Goal: Task Accomplishment & Management: Use online tool/utility

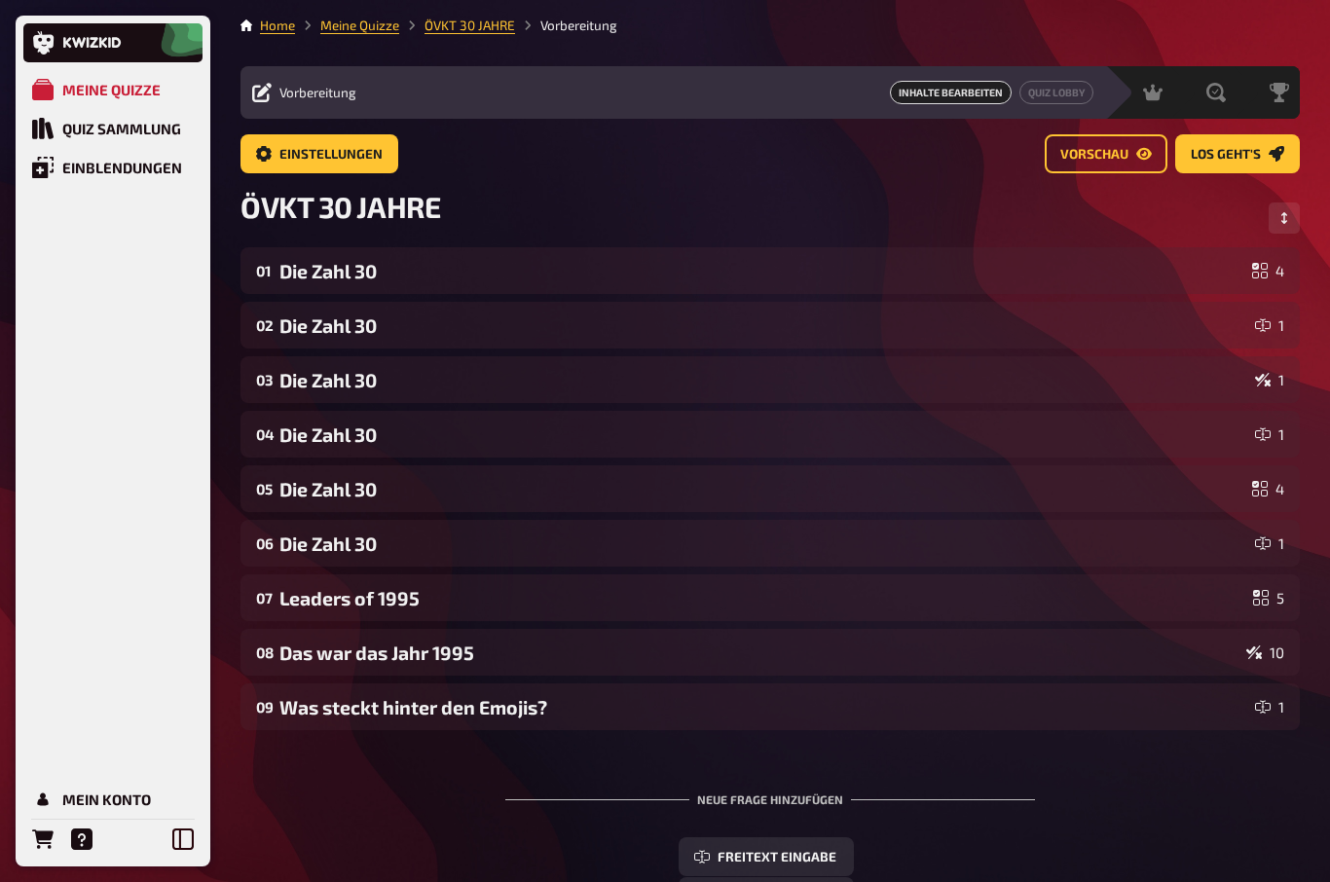
click at [104, 122] on div "Quiz Sammlung" at bounding box center [121, 129] width 119 height 18
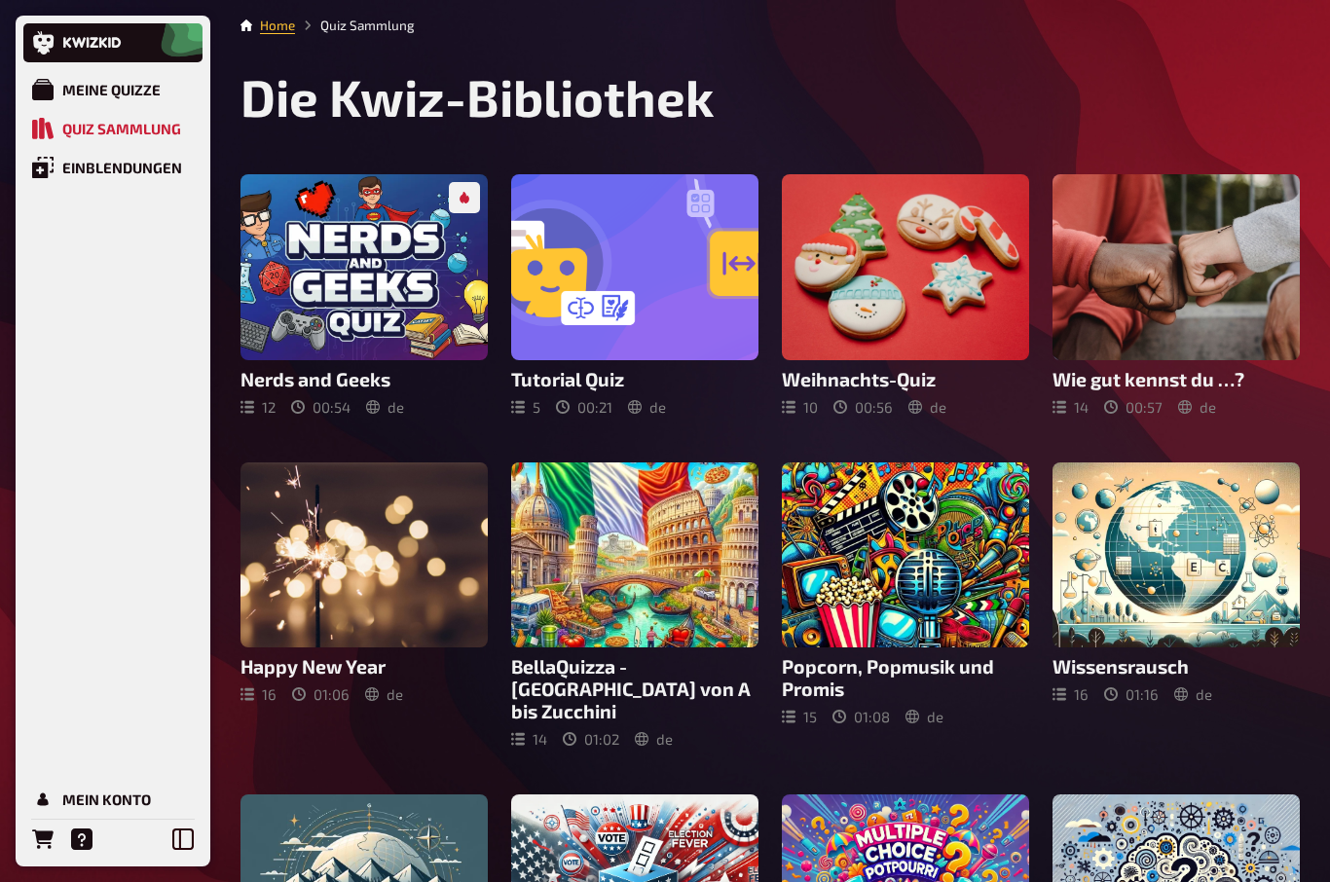
click at [103, 88] on div "Meine Quizze" at bounding box center [111, 90] width 98 height 18
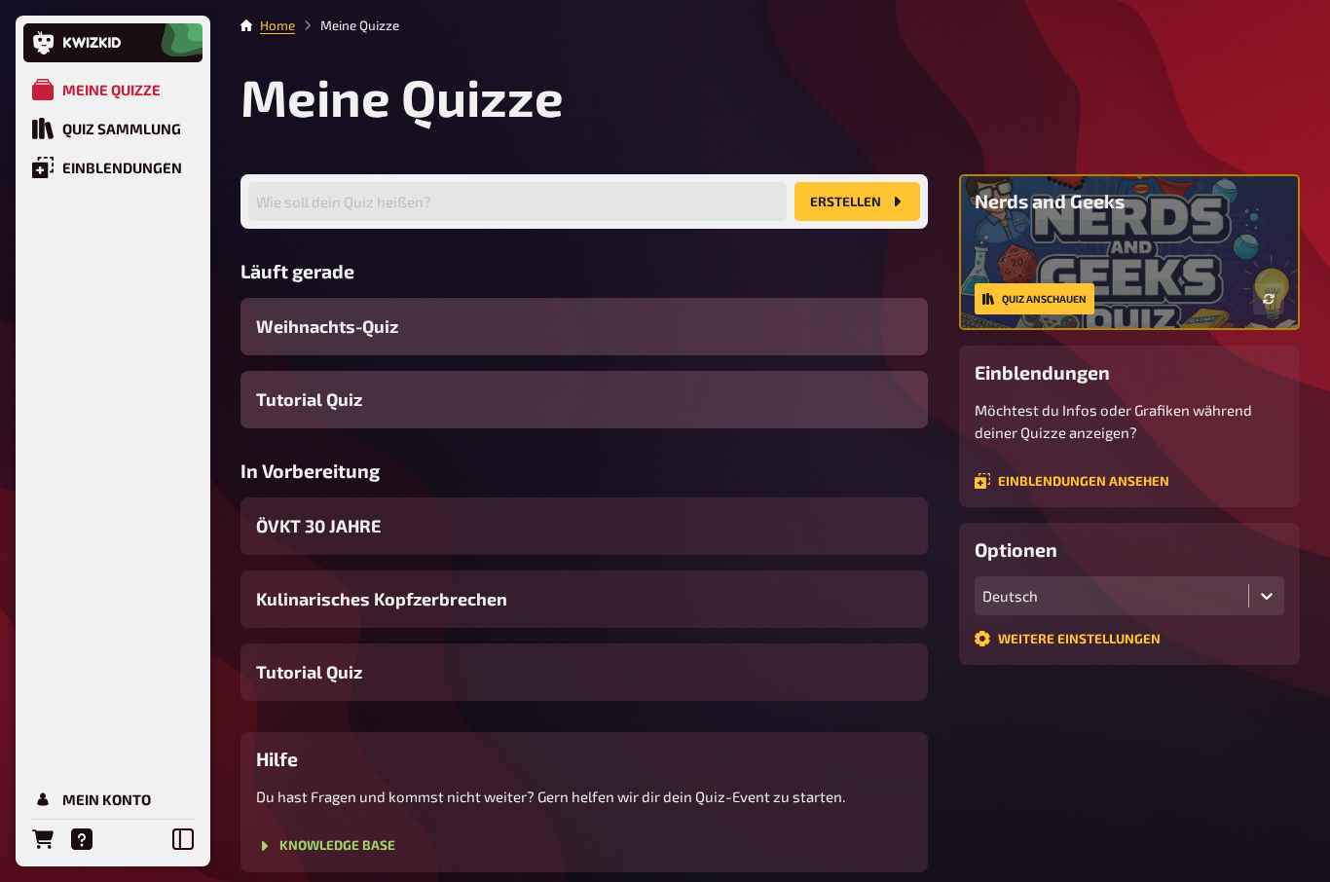
click at [290, 398] on span "Tutorial Quiz" at bounding box center [309, 399] width 106 height 26
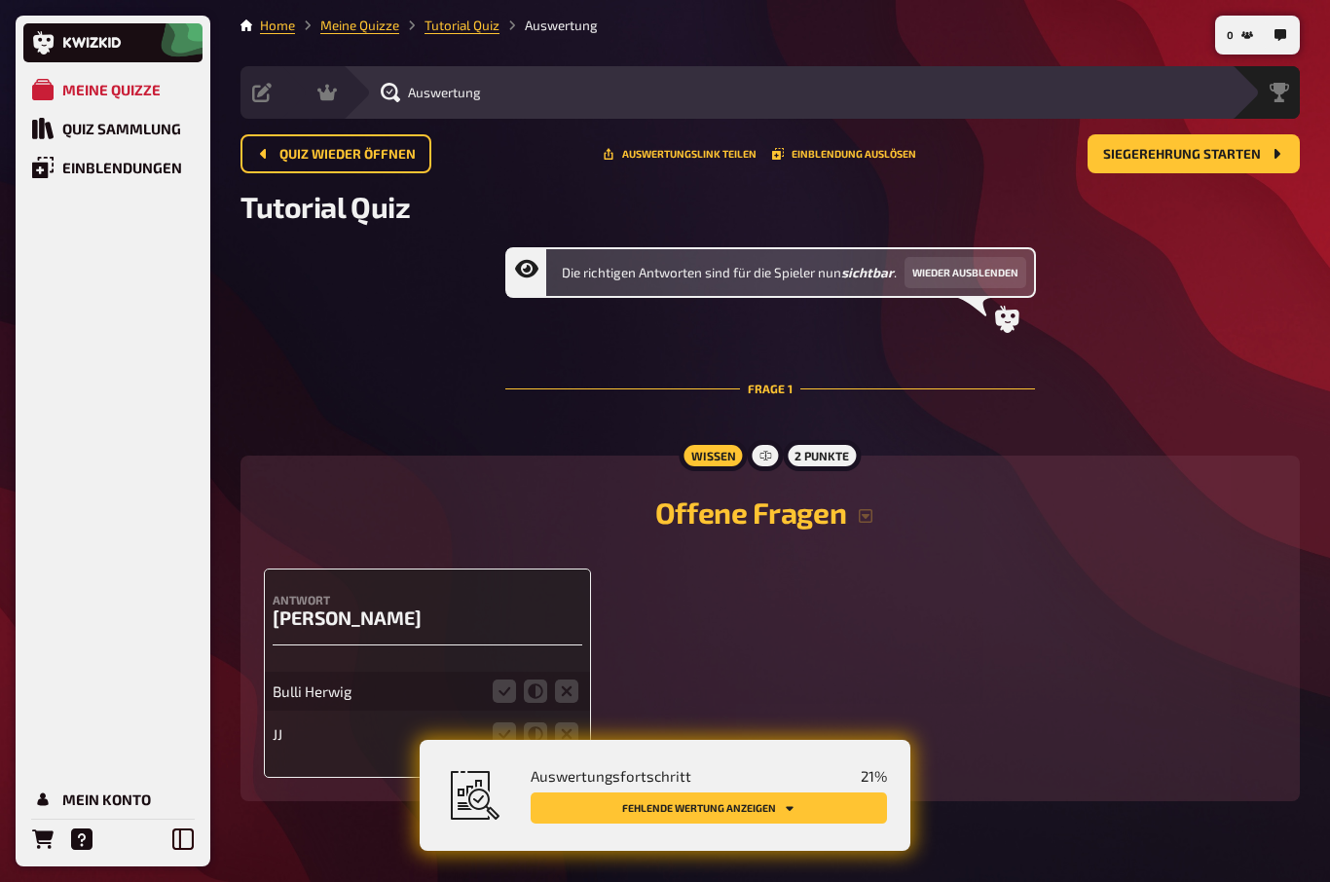
click at [370, 27] on link "Meine Quizze" at bounding box center [359, 26] width 79 height 16
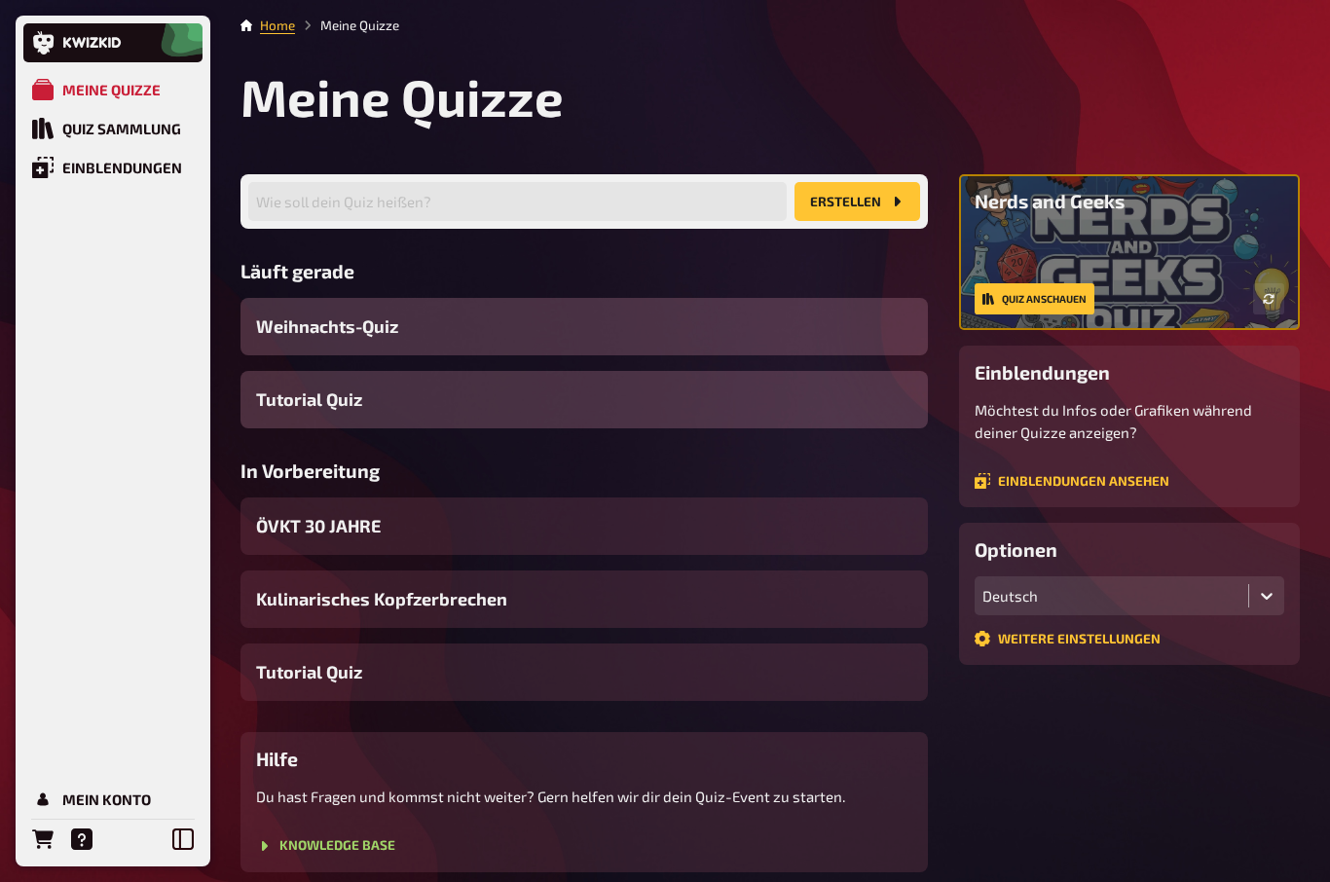
click at [276, 675] on span "Tutorial Quiz" at bounding box center [309, 672] width 106 height 26
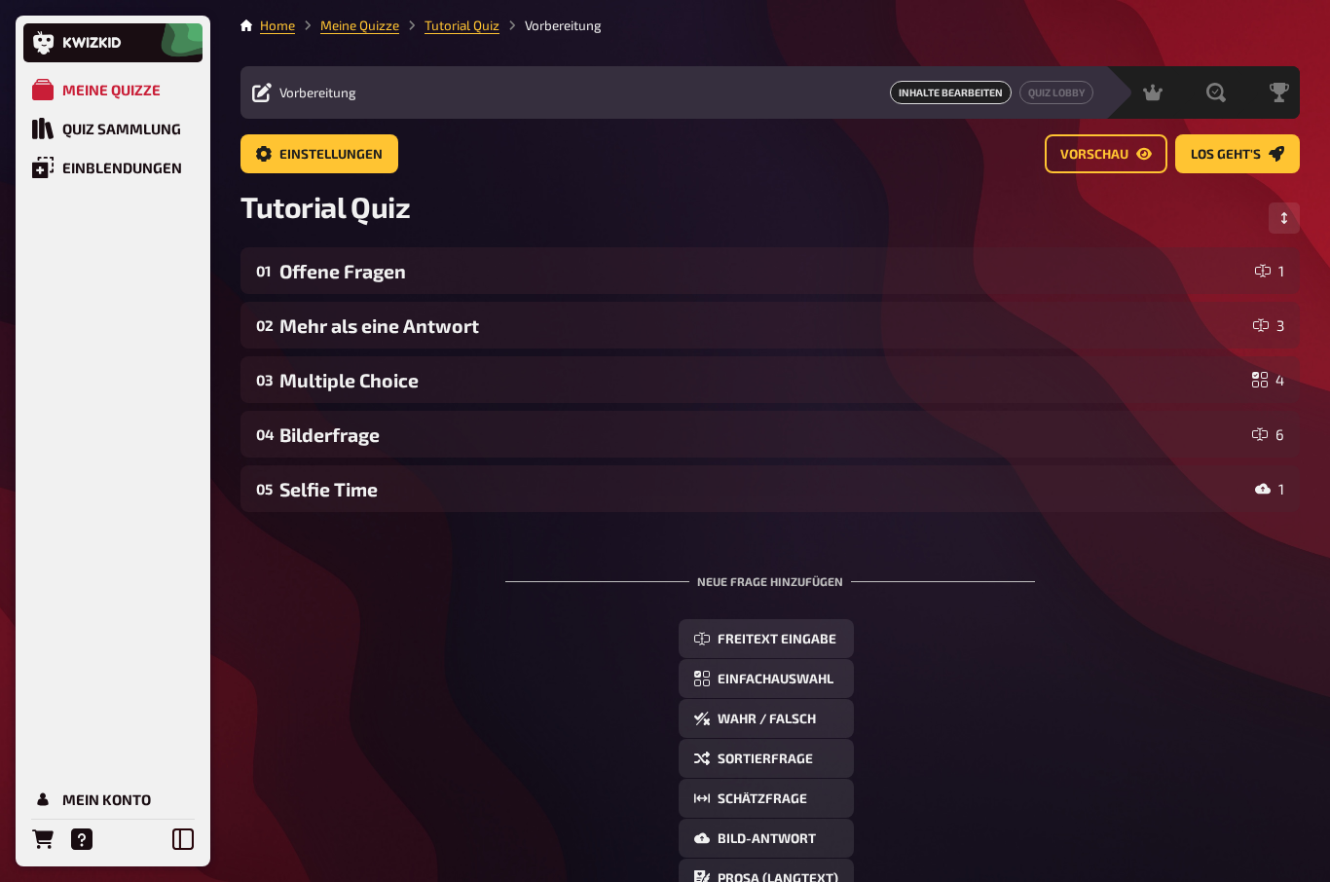
click at [969, 96] on span "Inhalte Bearbeiten" at bounding box center [951, 92] width 122 height 23
click at [950, 102] on span "Inhalte Bearbeiten" at bounding box center [951, 92] width 122 height 23
click at [978, 88] on span "Inhalte Bearbeiten" at bounding box center [951, 92] width 122 height 23
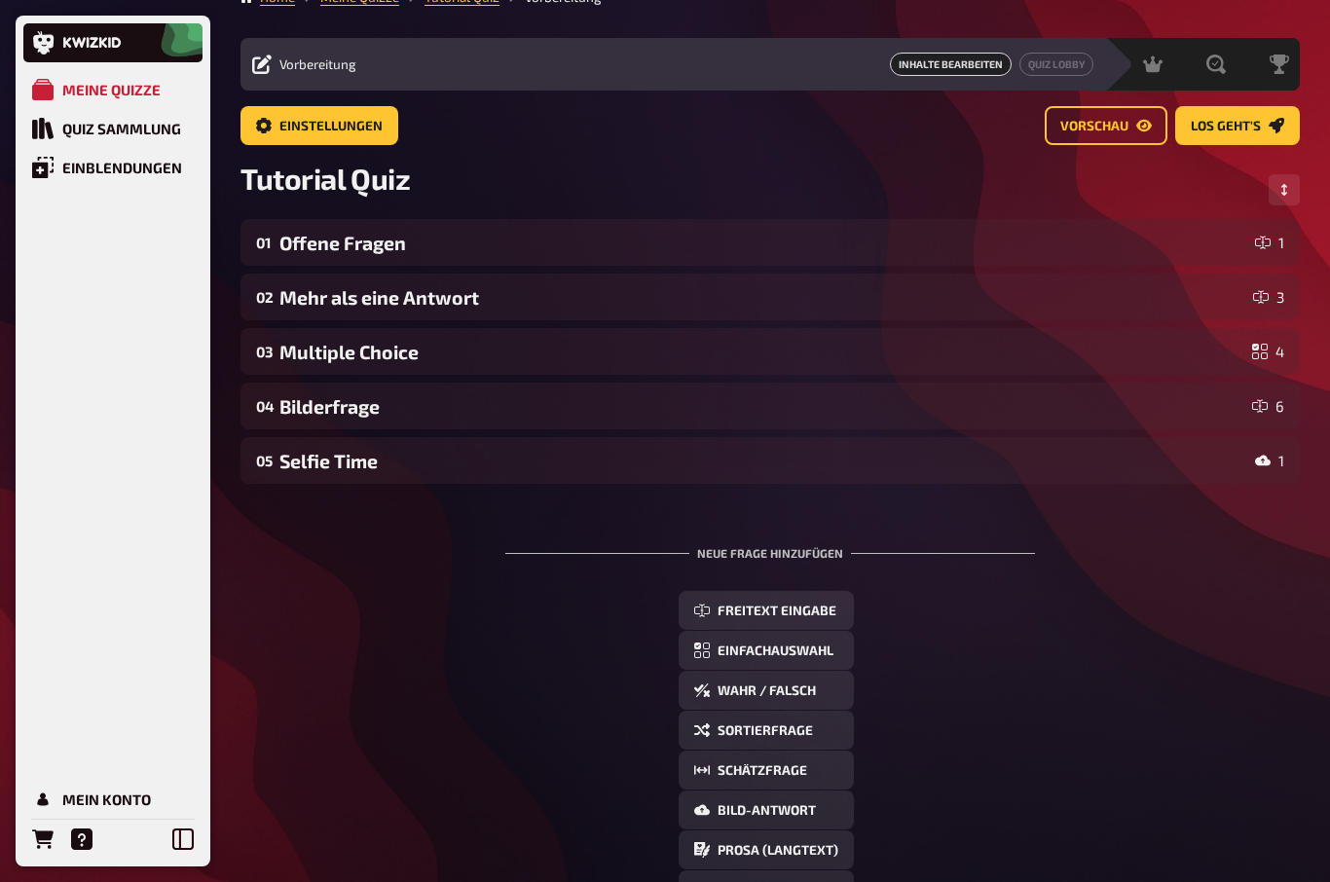
scroll to position [34, 0]
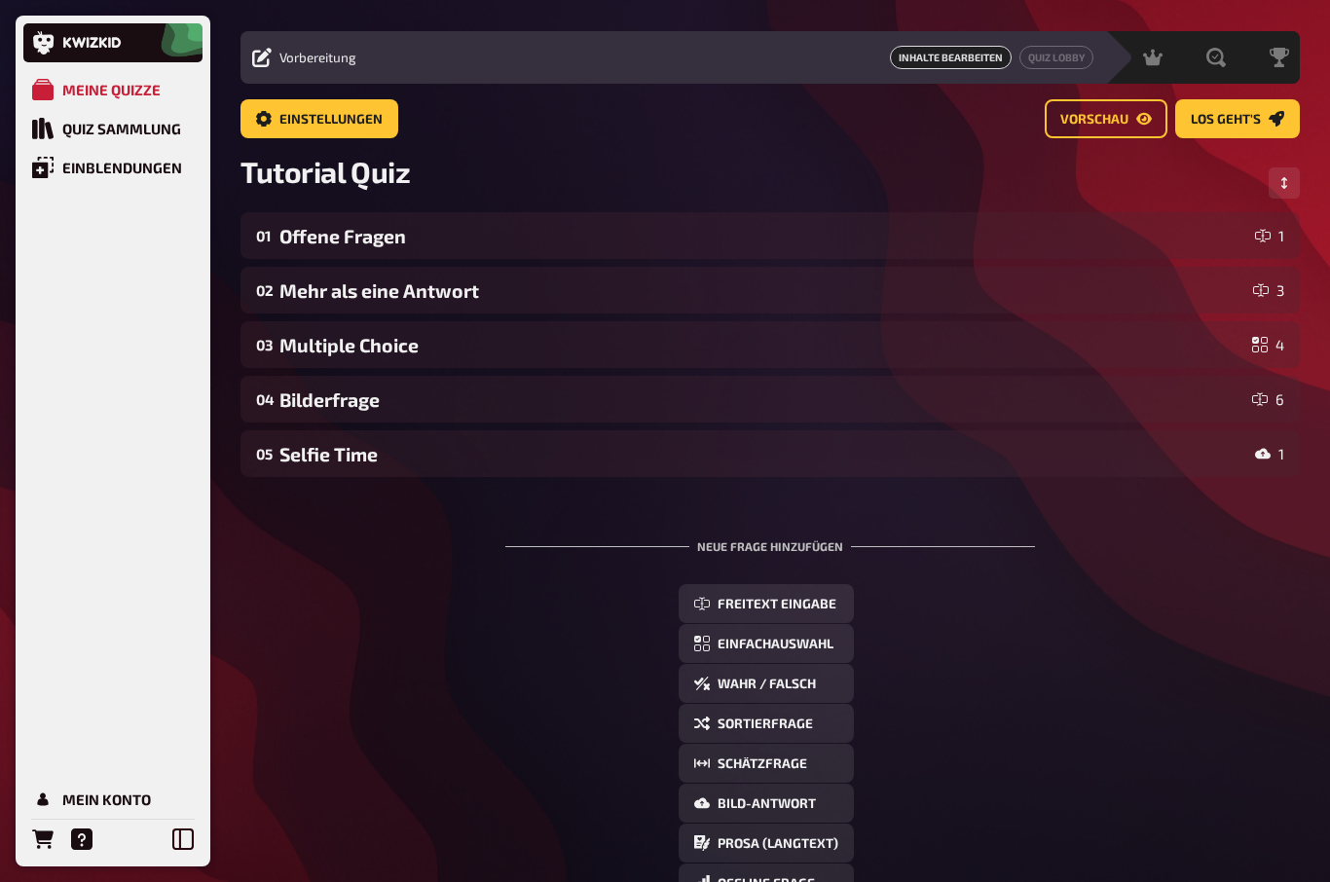
click at [301, 45] on div "Vorbereitung Inhalte Bearbeiten Quiz Lobby" at bounding box center [672, 58] width 864 height 53
click at [293, 57] on span "Vorbereitung" at bounding box center [317, 59] width 77 height 16
click at [274, 61] on div "Vorbereitung" at bounding box center [304, 58] width 104 height 19
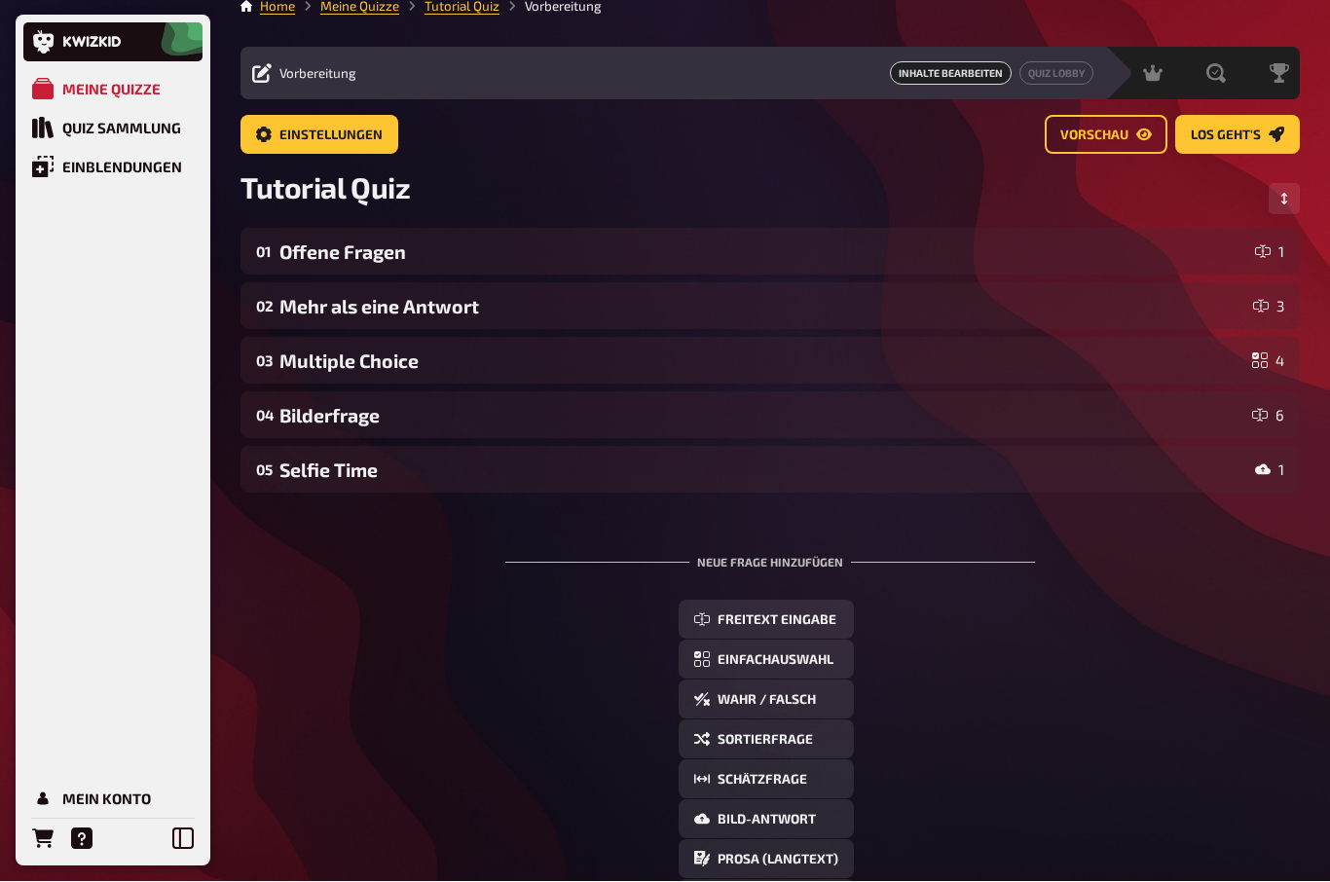
scroll to position [0, 0]
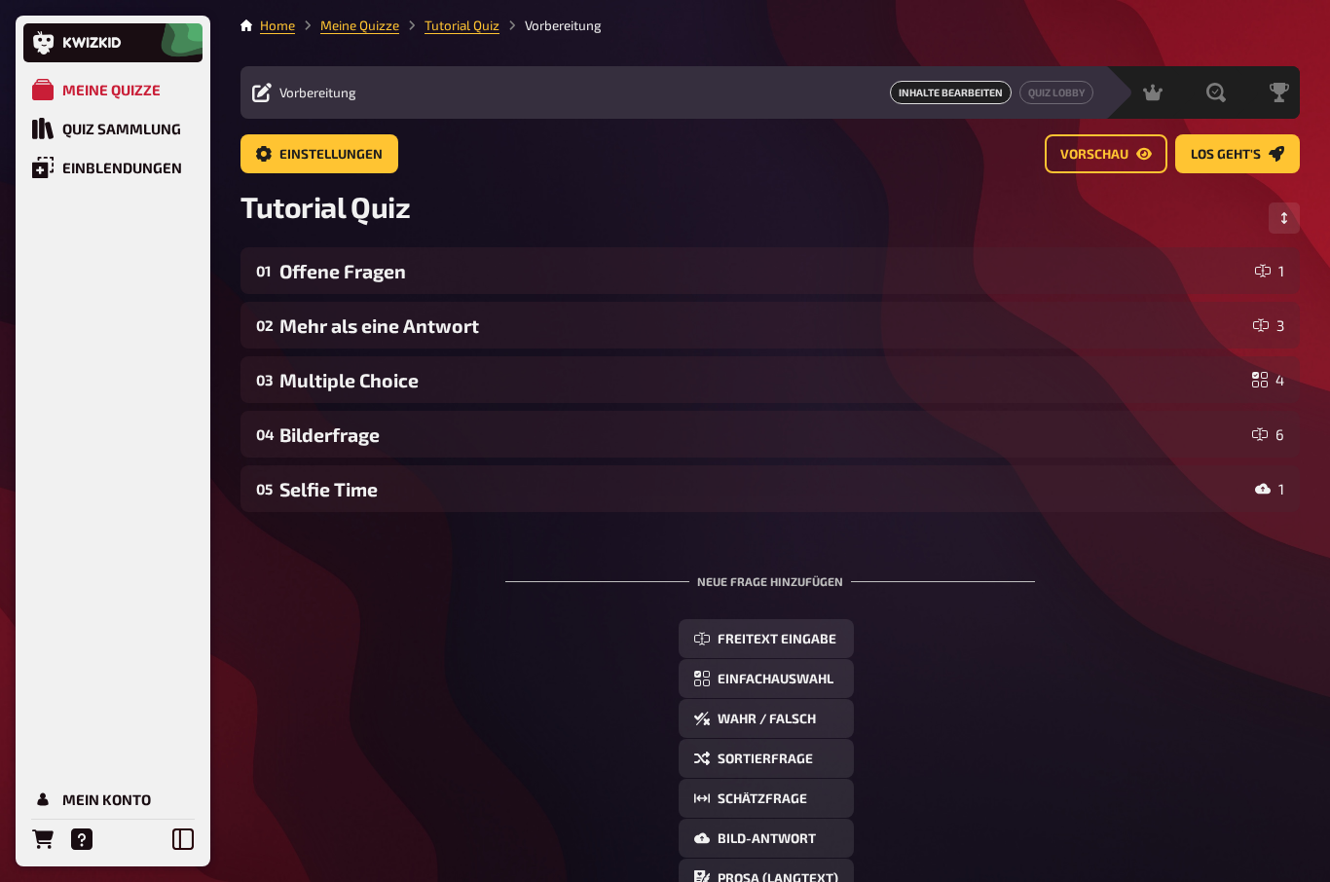
click at [289, 492] on div "Selfie Time" at bounding box center [762, 489] width 967 height 22
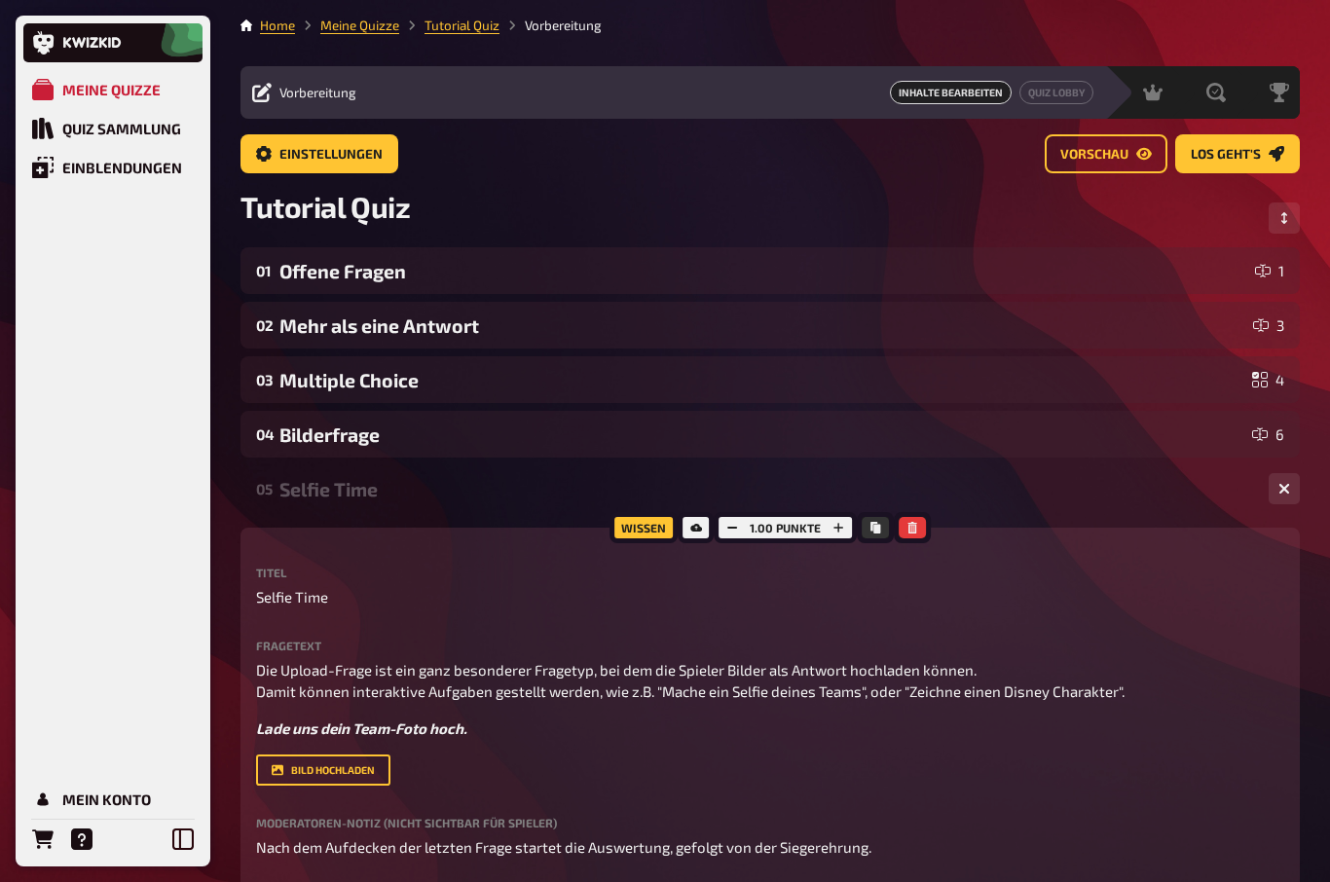
click at [457, 27] on link "Tutorial Quiz" at bounding box center [461, 26] width 75 height 16
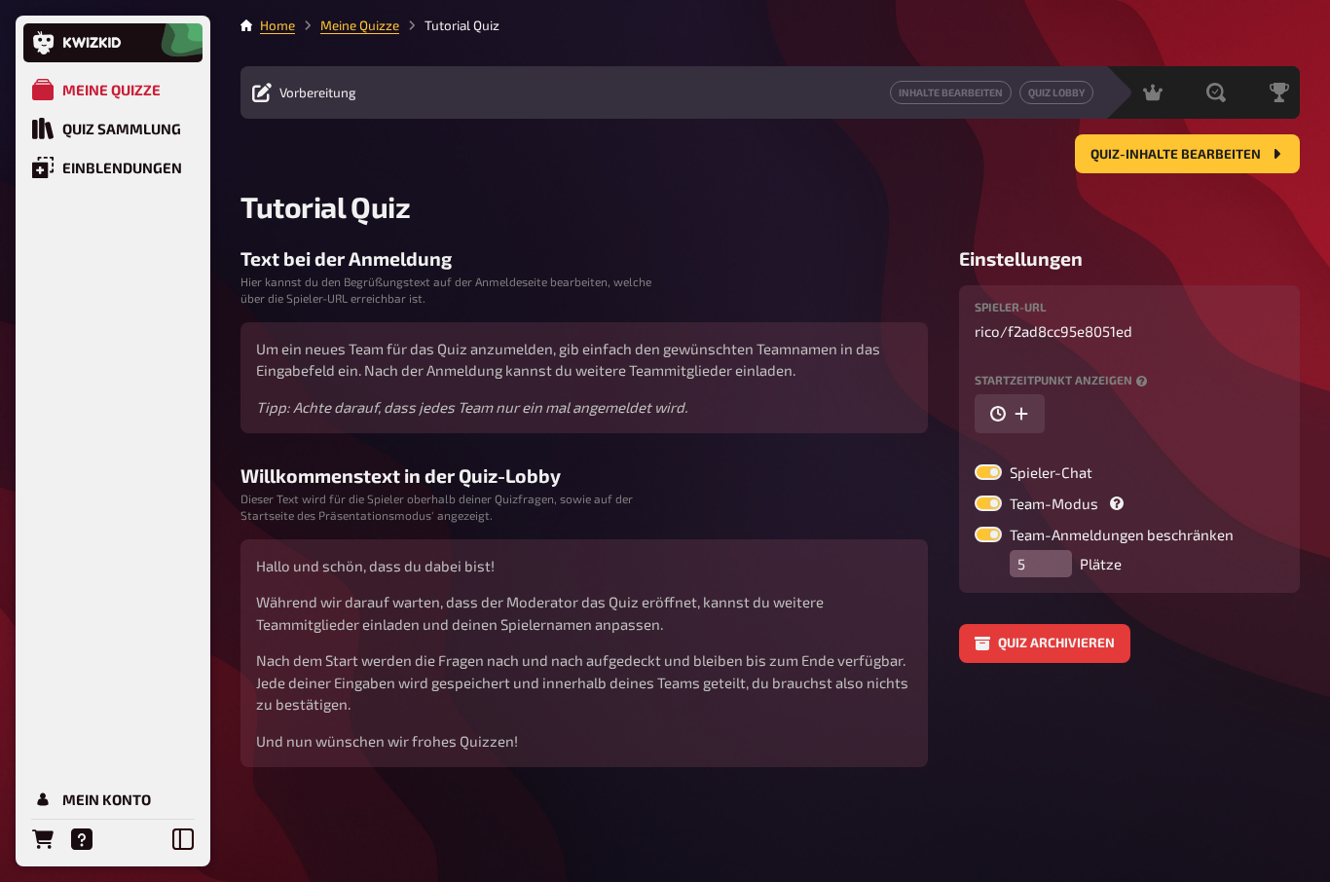
click at [347, 23] on link "Meine Quizze" at bounding box center [359, 26] width 79 height 16
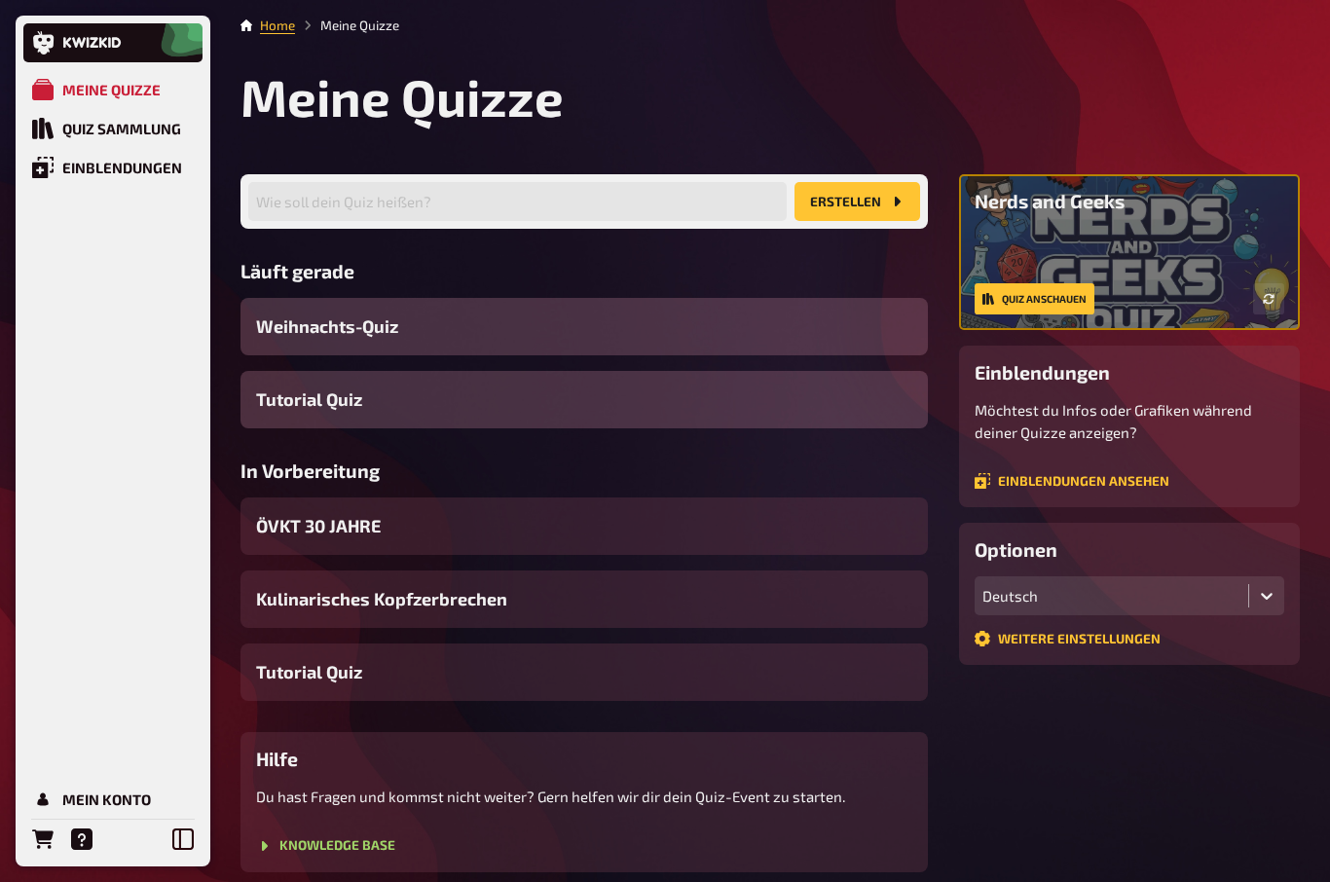
click at [286, 528] on span "ÖVKT 30 JAHRE" at bounding box center [318, 526] width 125 height 26
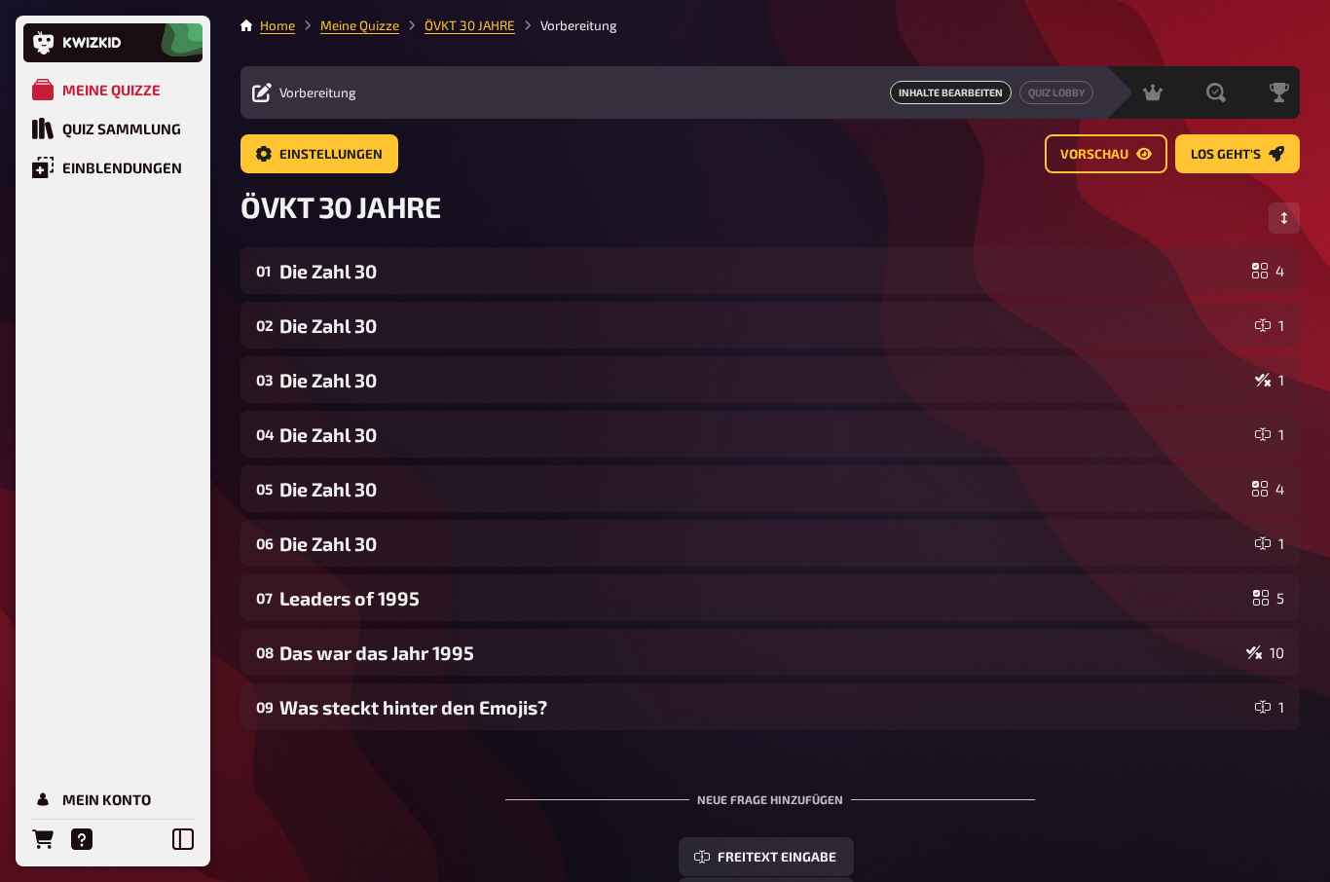
click at [1127, 162] on span "Vorschau" at bounding box center [1094, 155] width 68 height 14
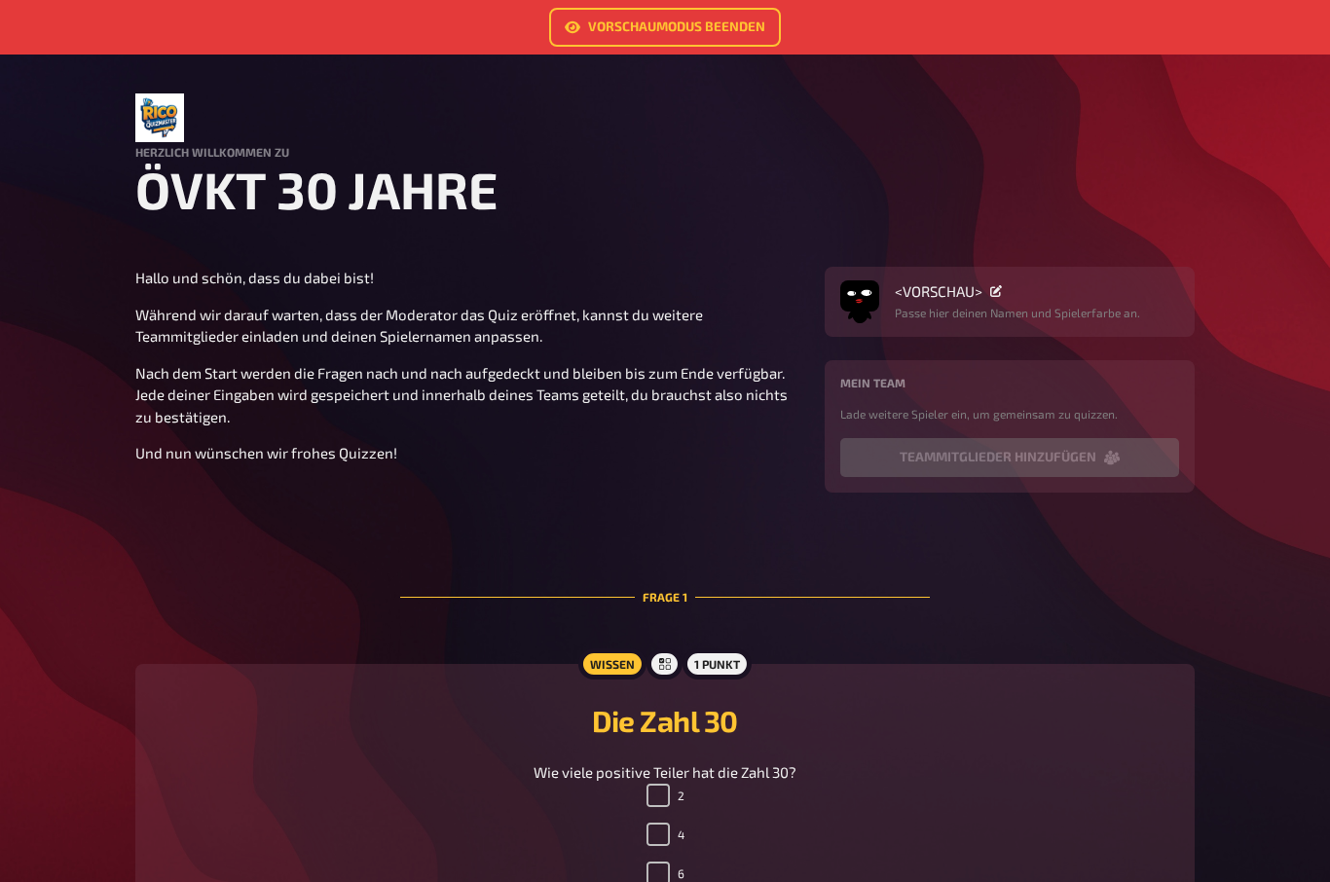
click at [700, 25] on link "Vorschaumodus beenden" at bounding box center [665, 27] width 232 height 39
